Goal: Check status: Check status

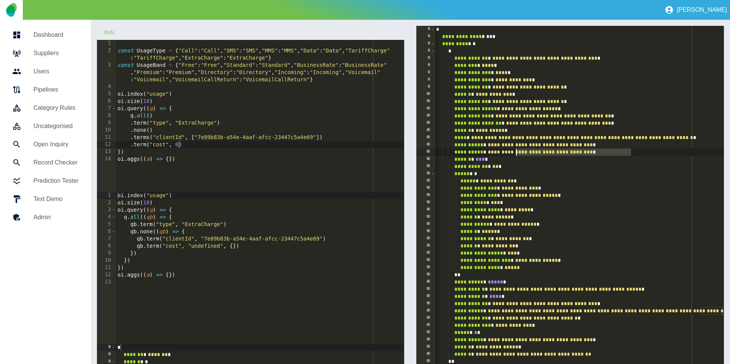
scroll to position [0, 1]
